Goal: Learn about a topic: Learn about a topic

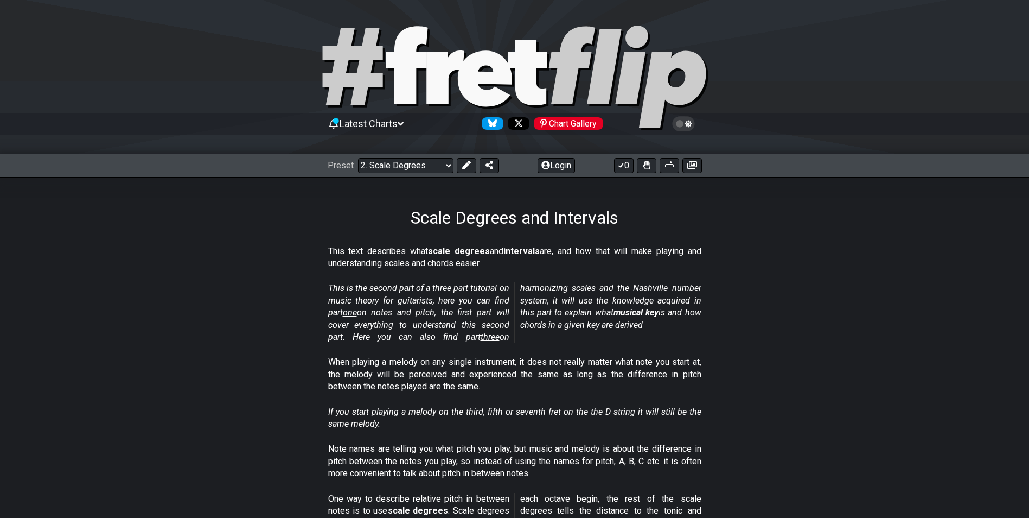
scroll to position [380, 0]
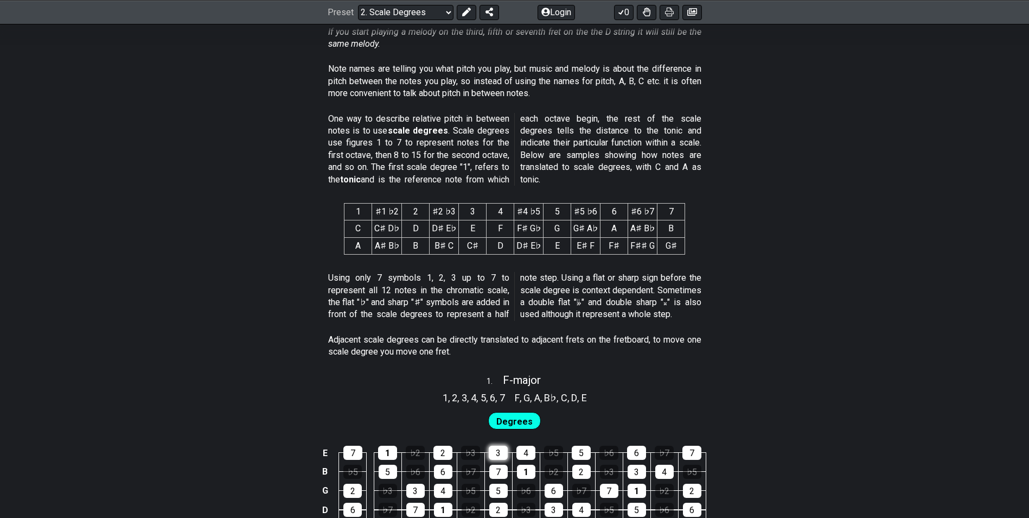
click at [504, 449] on div "3" at bounding box center [498, 452] width 19 height 14
click at [523, 450] on div "4" at bounding box center [525, 452] width 19 height 14
click at [524, 464] on div "1" at bounding box center [526, 471] width 18 height 14
click at [500, 465] on div "7" at bounding box center [498, 471] width 18 height 14
click at [501, 456] on div "3" at bounding box center [498, 452] width 19 height 14
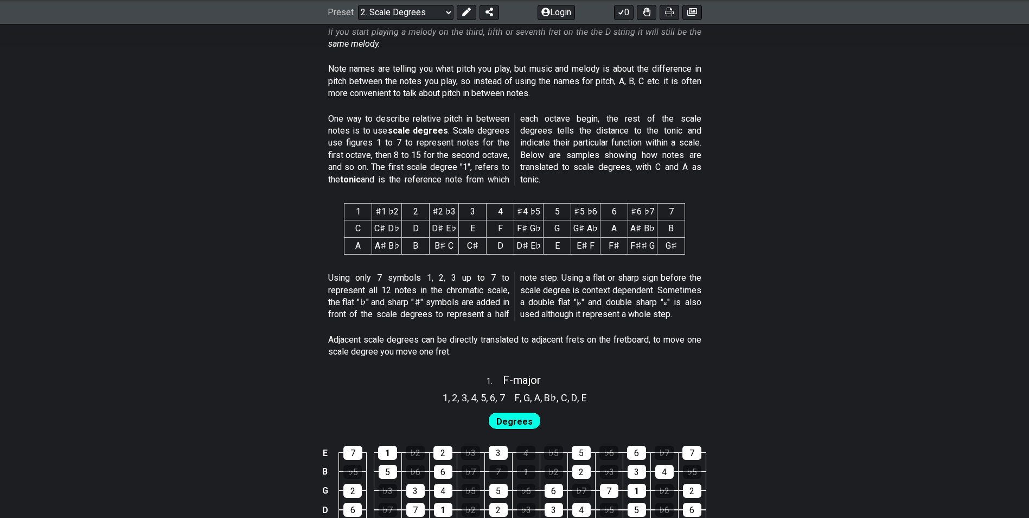
drag, startPoint x: 527, startPoint y: 454, endPoint x: 527, endPoint y: 463, distance: 9.2
click at [527, 459] on tbody "E 7 1 ♭2 2 ♭3 3 4 ♭5 5 ♭6 6 ♭7 7 B ♭5 5 ♭6 6 ♭7 7 1 ♭2 2 ♭3 3 4 ♭5 G 2 ♭3 3 4 ♭…" at bounding box center [511, 496] width 387 height 127
click at [528, 471] on div "1" at bounding box center [526, 471] width 18 height 14
click at [499, 471] on div "7" at bounding box center [498, 471] width 18 height 14
